Goal: Information Seeking & Learning: Learn about a topic

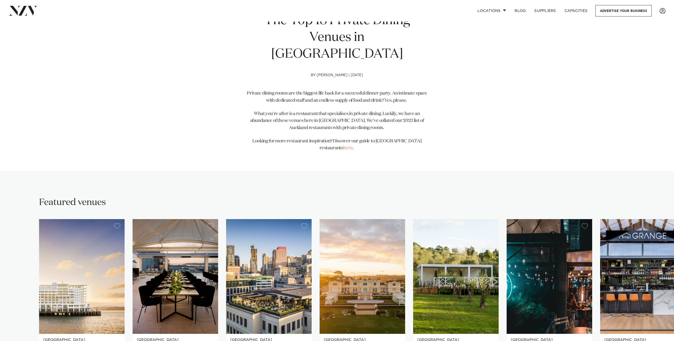
scroll to position [159, 0]
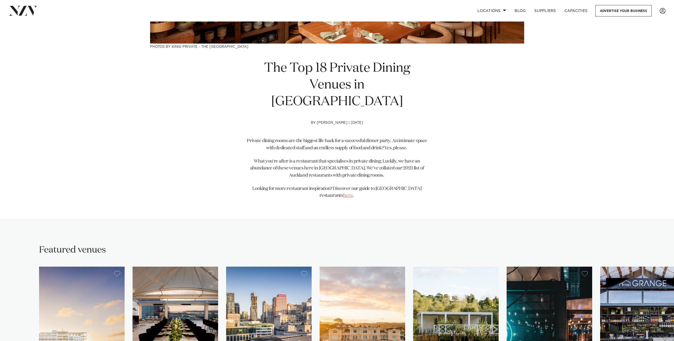
click at [352, 193] on link "here" at bounding box center [347, 195] width 9 height 5
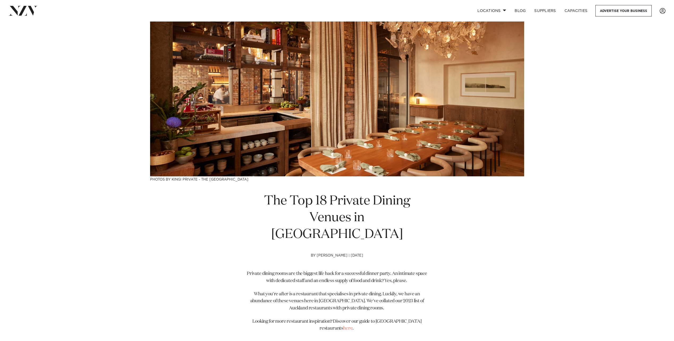
scroll to position [0, 0]
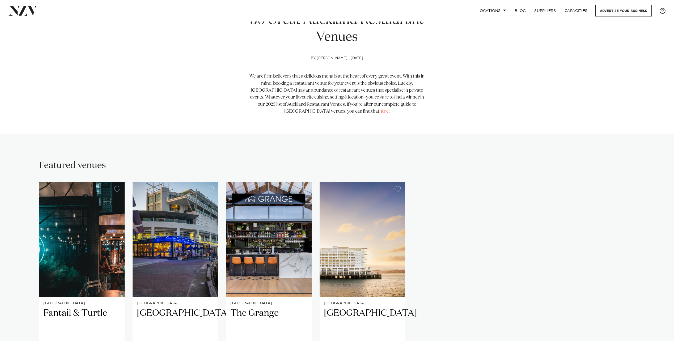
scroll to position [133, 0]
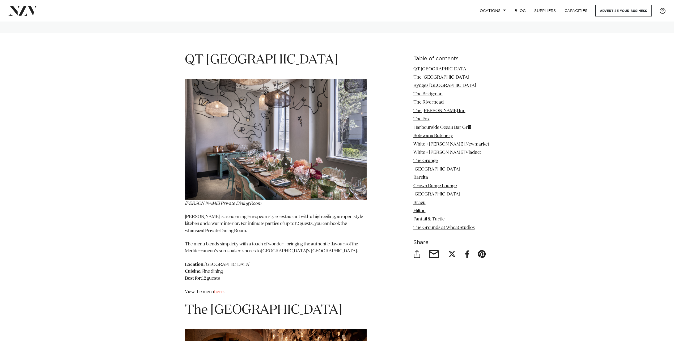
scroll to position [637, 0]
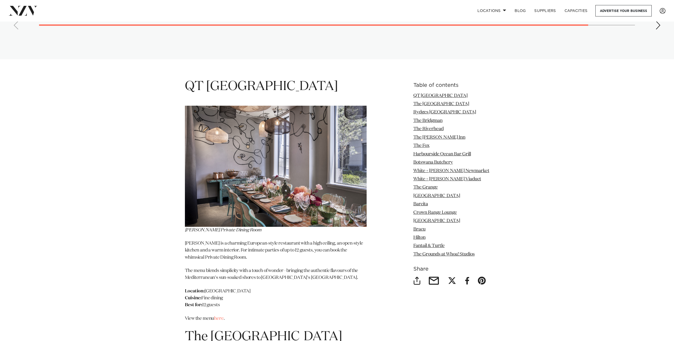
click at [257, 144] on img at bounding box center [276, 166] width 182 height 121
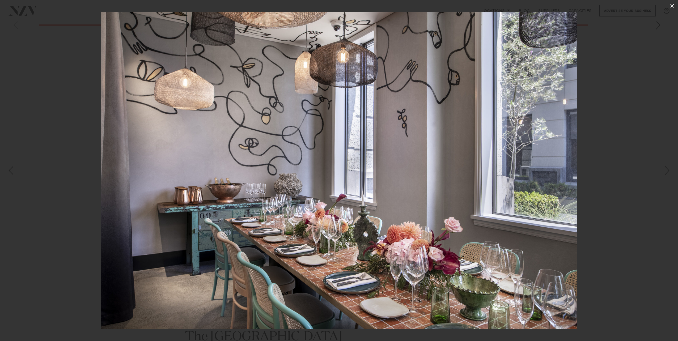
click at [670, 5] on icon at bounding box center [672, 6] width 6 height 6
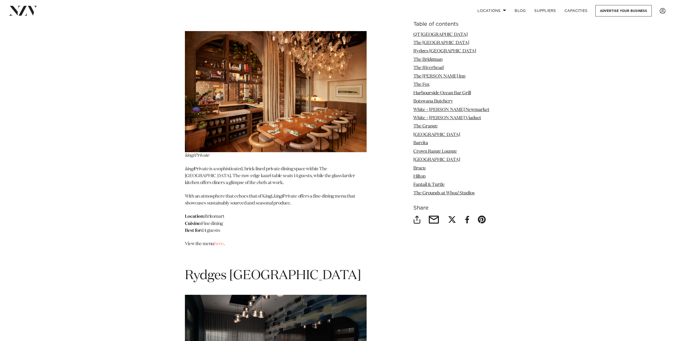
scroll to position [876, 0]
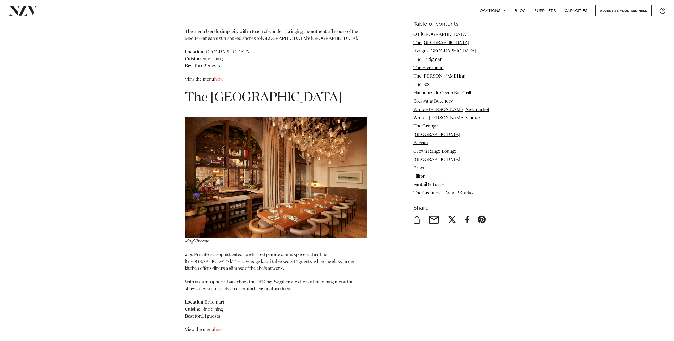
click at [288, 163] on img at bounding box center [276, 177] width 182 height 121
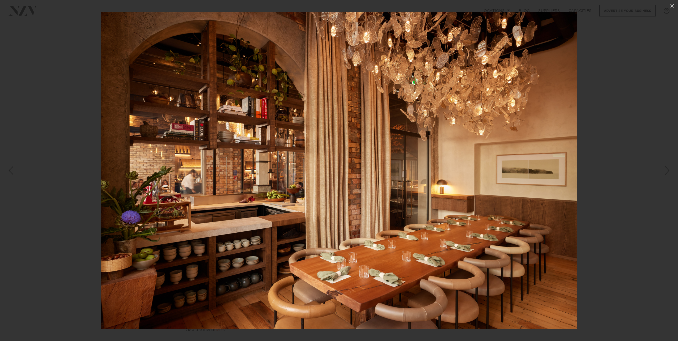
click at [319, 182] on img at bounding box center [339, 171] width 476 height 318
click at [577, 26] on img at bounding box center [339, 171] width 476 height 318
click at [671, 6] on icon at bounding box center [672, 6] width 6 height 6
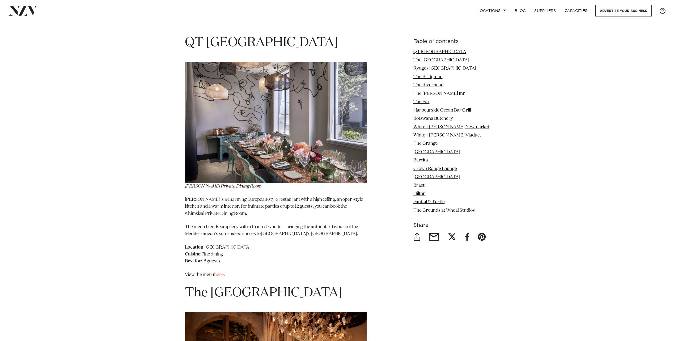
scroll to position [690, 0]
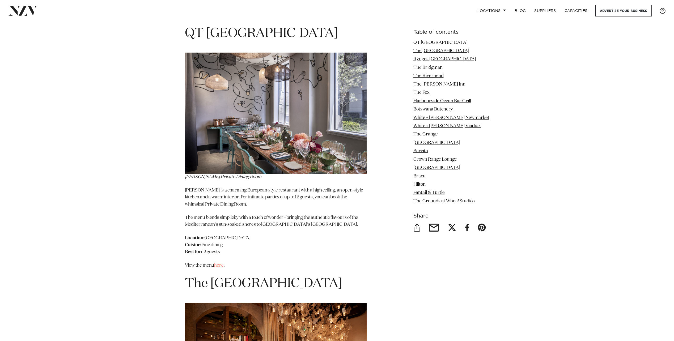
click at [217, 263] on link "here" at bounding box center [218, 265] width 9 height 5
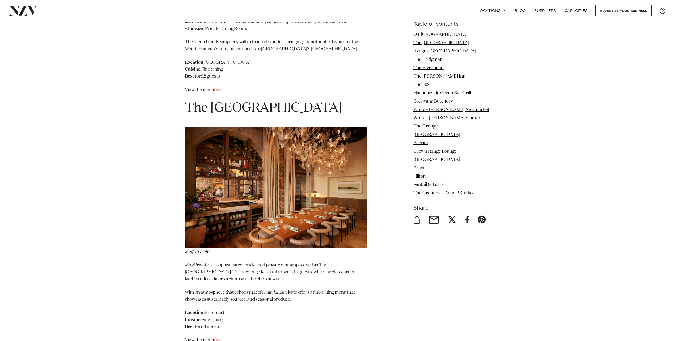
scroll to position [876, 0]
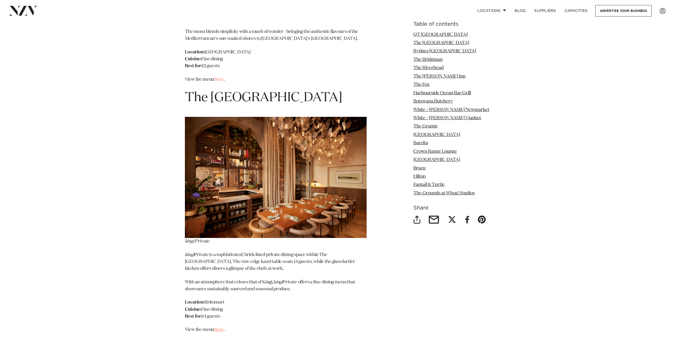
click at [218, 327] on link "here" at bounding box center [218, 329] width 9 height 5
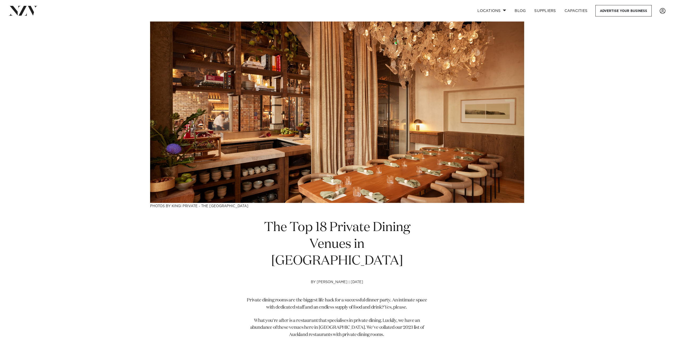
drag, startPoint x: 255, startPoint y: 118, endPoint x: 257, endPoint y: 145, distance: 27.2
click at [255, 118] on img at bounding box center [337, 112] width 374 height 181
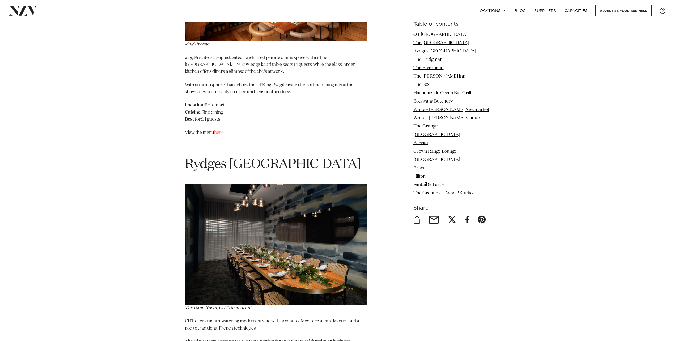
scroll to position [1089, 0]
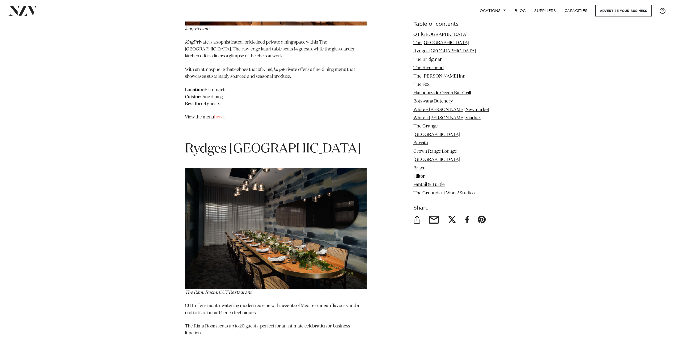
click at [217, 115] on link "here" at bounding box center [218, 117] width 9 height 5
